Goal: Navigation & Orientation: Find specific page/section

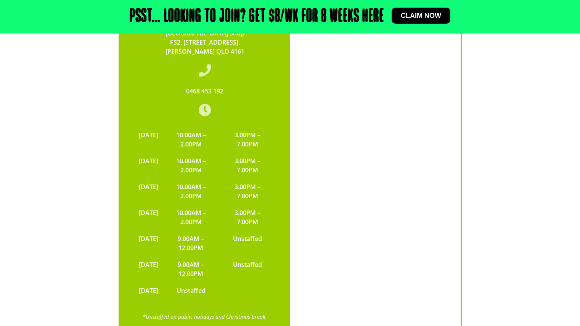
scroll to position [1512, 0]
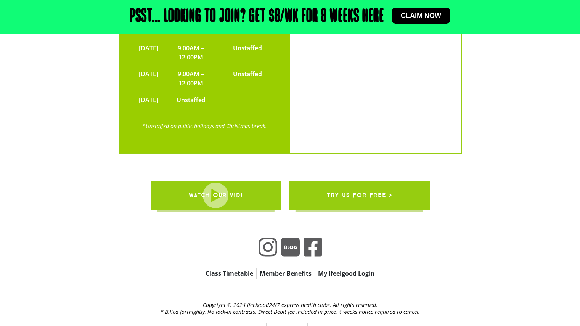
click at [363, 185] on span "try us for free >" at bounding box center [358, 195] width 65 height 21
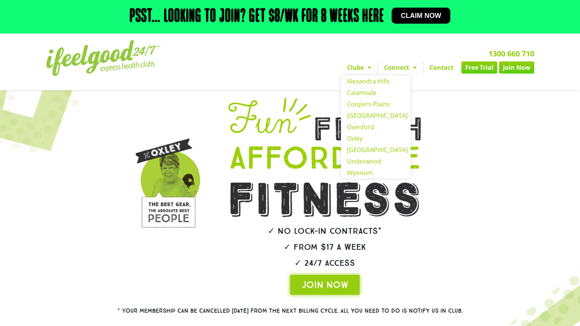
click at [365, 68] on span "Menu" at bounding box center [368, 68] width 8 height 14
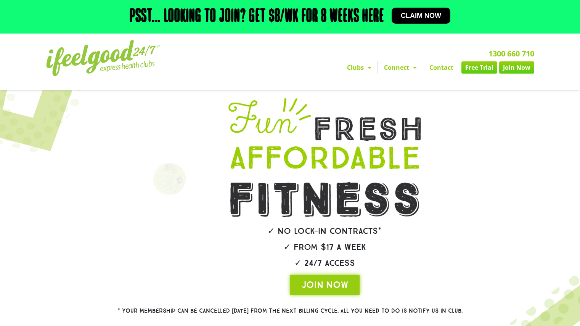
click at [365, 68] on span "Menu" at bounding box center [368, 68] width 8 height 14
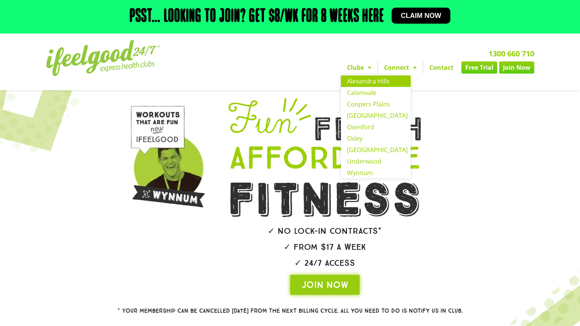
click at [371, 83] on link "Alexandra Hills" at bounding box center [376, 81] width 70 height 11
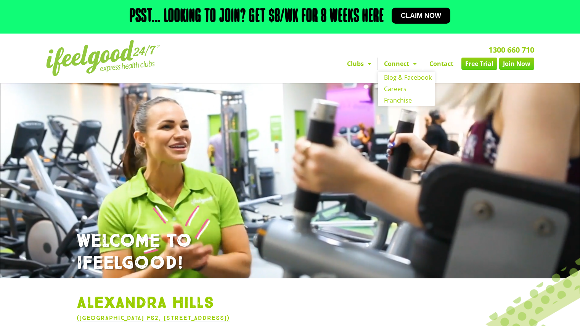
click at [410, 64] on span "Menu" at bounding box center [413, 64] width 8 height 14
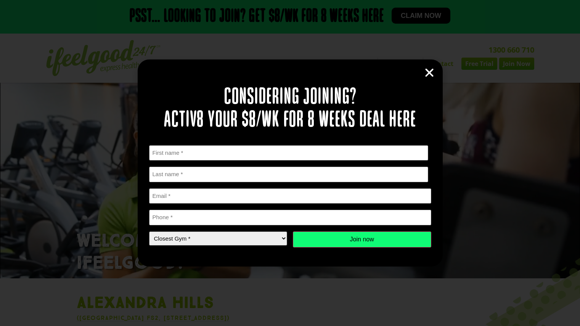
click at [429, 68] on icon "Close" at bounding box center [429, 72] width 11 height 11
